Goal: Information Seeking & Learning: Learn about a topic

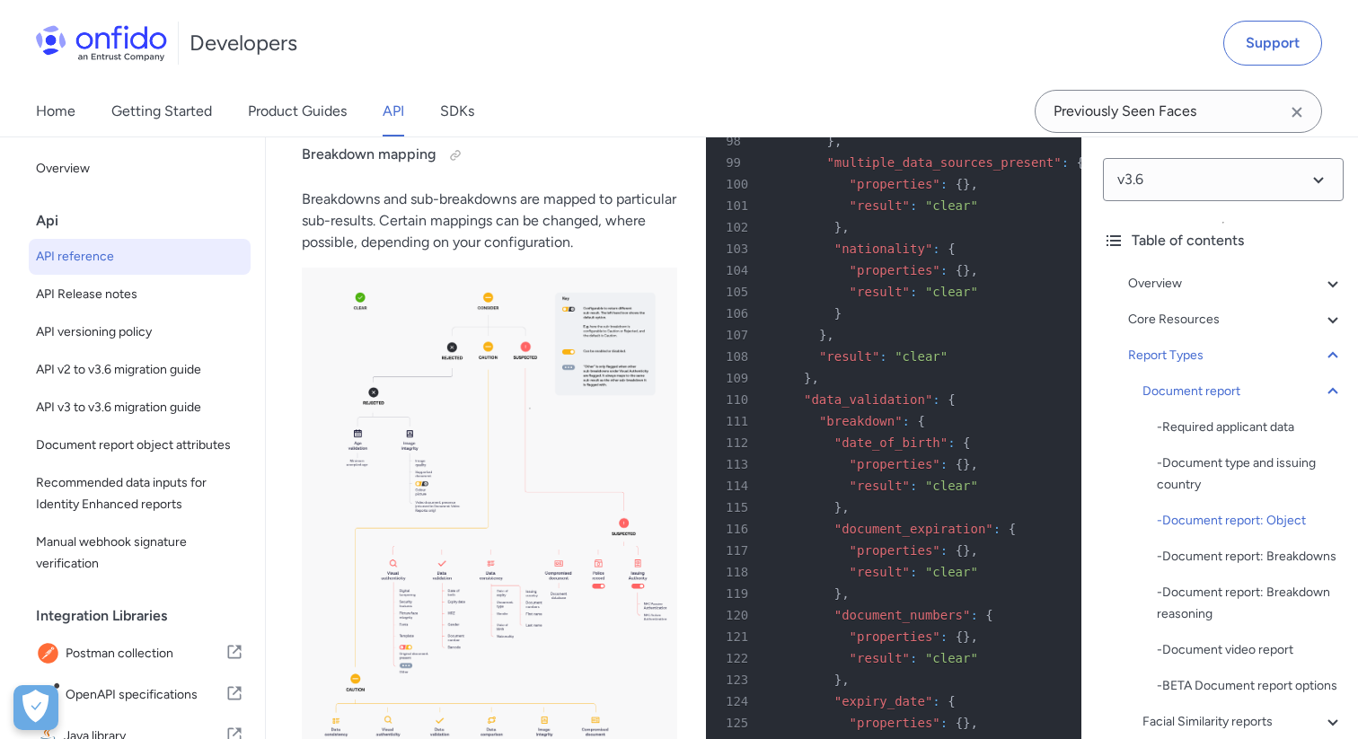
scroll to position [78563, 0]
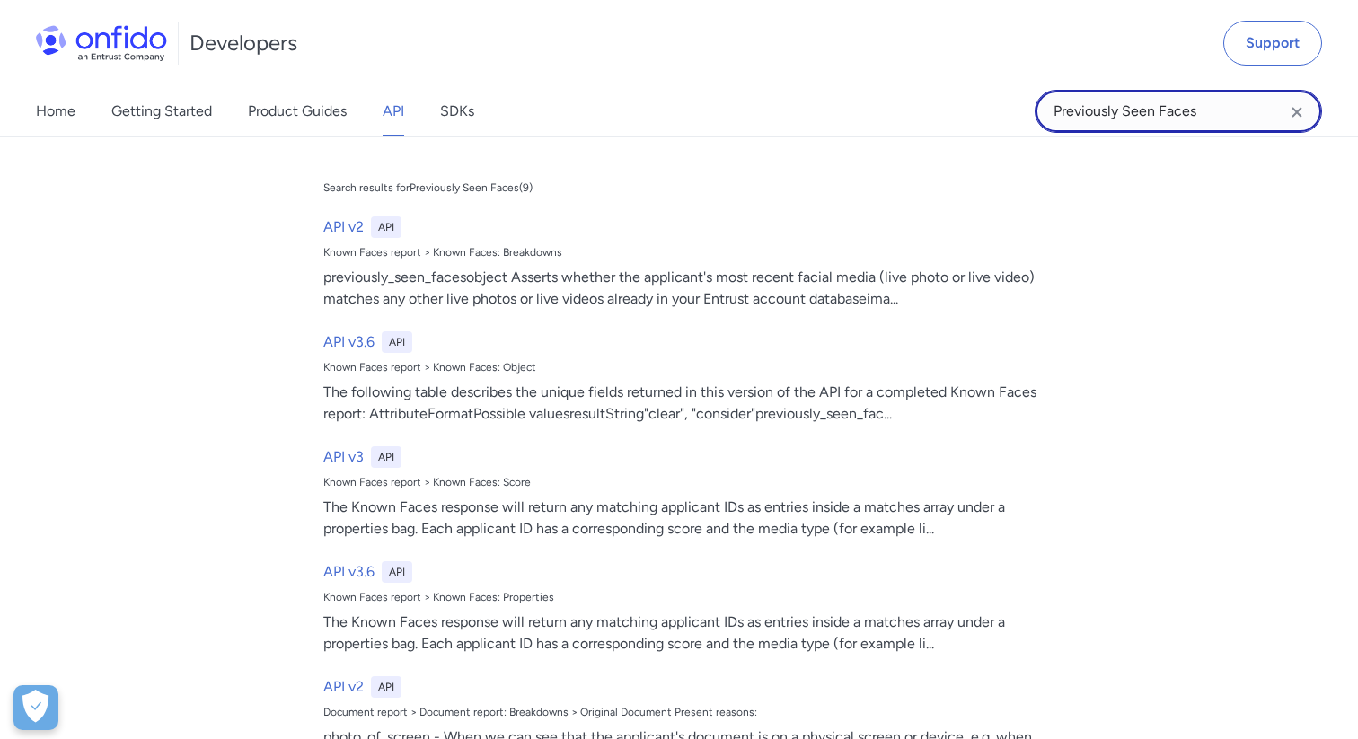
drag, startPoint x: 1213, startPoint y: 110, endPoint x: 980, endPoint y: 101, distance: 233.7
click at [980, 101] on div "Home Getting Started Product Guides API SDKs Previously Seen Faces Previously S…" at bounding box center [679, 111] width 1358 height 50
paste input "abnormal document featur"
type input "abnormal document features"
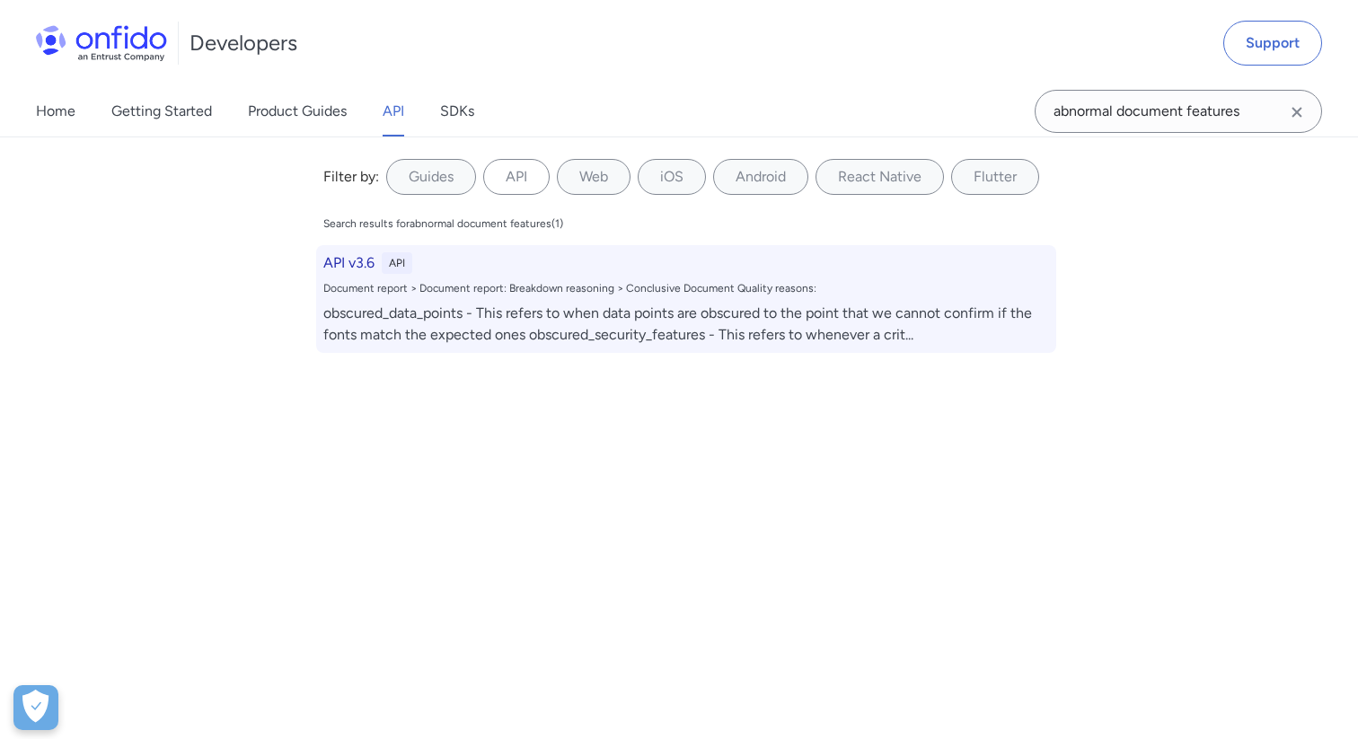
click at [647, 327] on div "obscured_data_points - This refers to when data points are obscured to the poin…" at bounding box center [686, 324] width 726 height 43
click at [687, 286] on div "Document report > Document report: Breakdown reasoning > Conclusive Document Qu…" at bounding box center [686, 288] width 726 height 14
click at [363, 282] on div "Document report > Document report: Breakdown reasoning > Conclusive Document Qu…" at bounding box center [686, 288] width 726 height 14
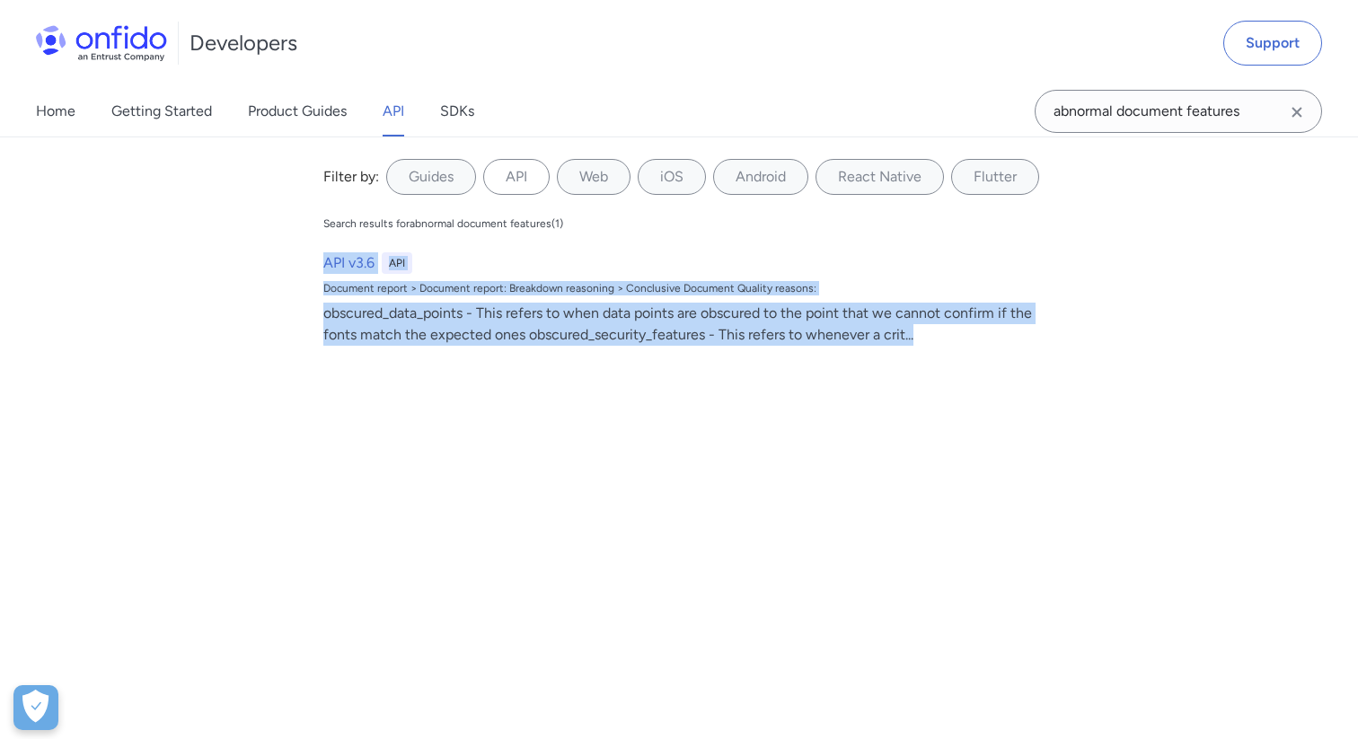
drag, startPoint x: 714, startPoint y: 284, endPoint x: 709, endPoint y: 25, distance: 258.7
click at [0, 0] on div "Developers Support Home Getting Started Product Guides API SDKs abnormal docume…" at bounding box center [679, 68] width 1358 height 137
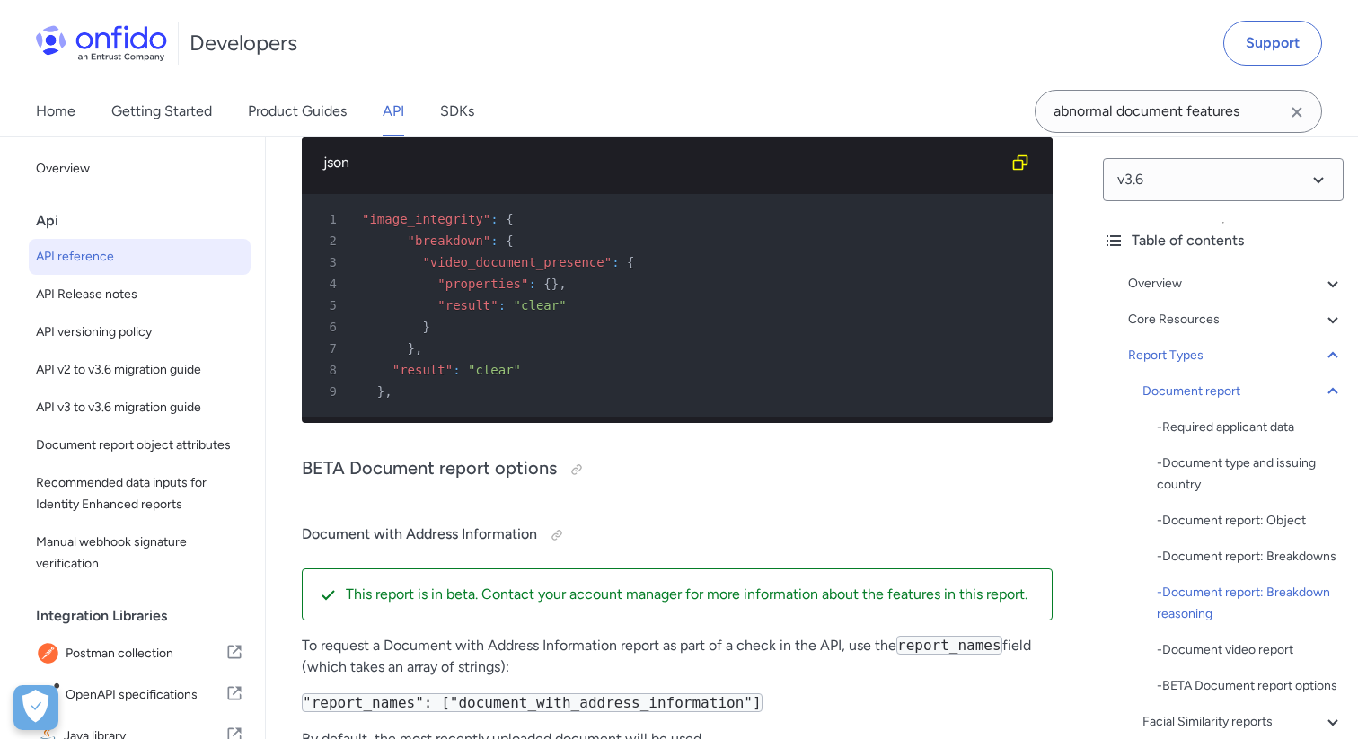
scroll to position [88675, 0]
